Goal: Manage account settings

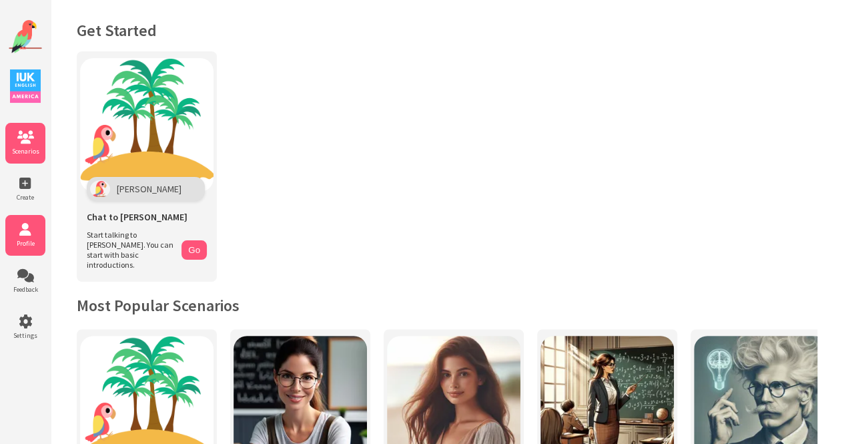
click at [32, 236] on icon at bounding box center [25, 229] width 40 height 13
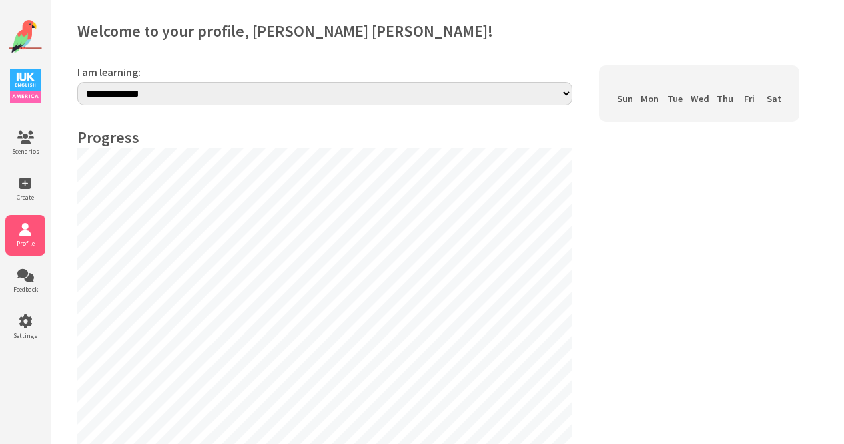
select select "**"
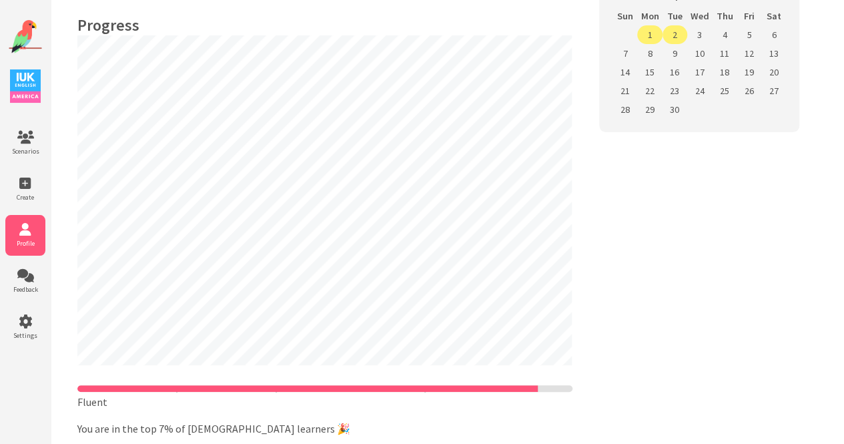
scroll to position [111, 0]
